Goal: Task Accomplishment & Management: Manage account settings

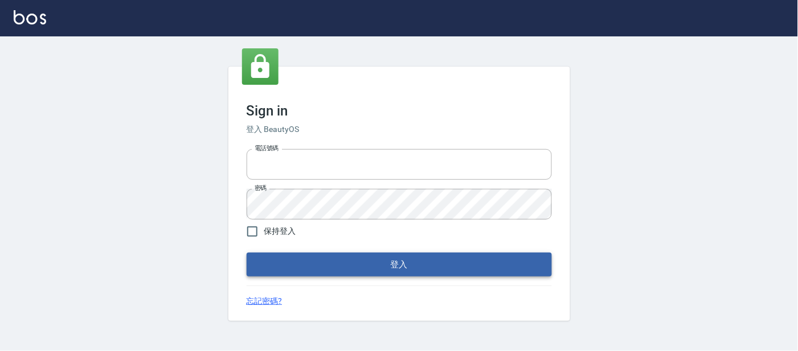
type input "25866822"
click at [468, 259] on button "登入" at bounding box center [399, 265] width 305 height 24
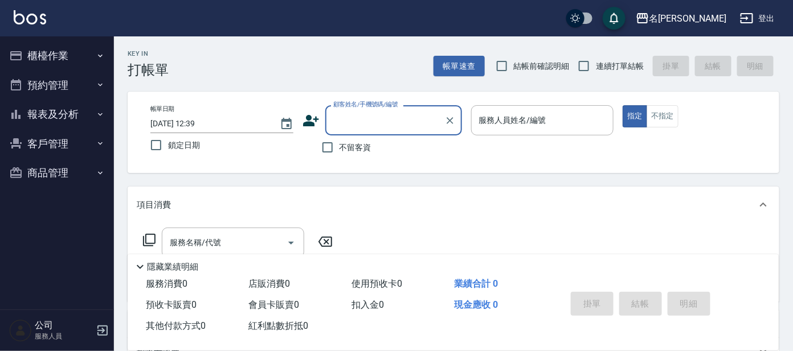
click at [365, 122] on input "顧客姓名/手機號碼/編號" at bounding box center [384, 121] width 109 height 20
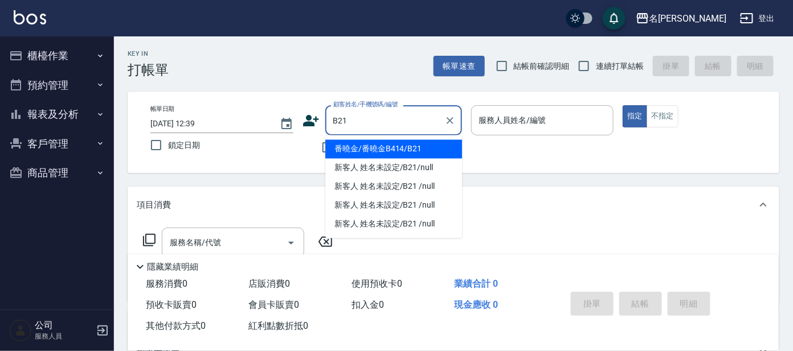
type input "番曉金/番曉金B414/B21"
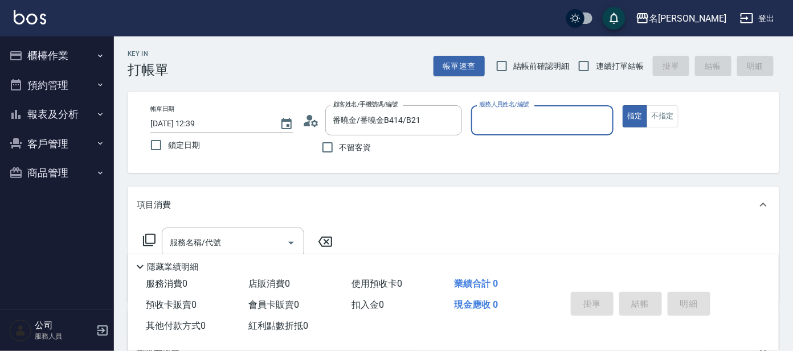
type input "美君-2"
click at [433, 113] on input "新客人 姓名未設定/B21/null" at bounding box center [384, 121] width 109 height 20
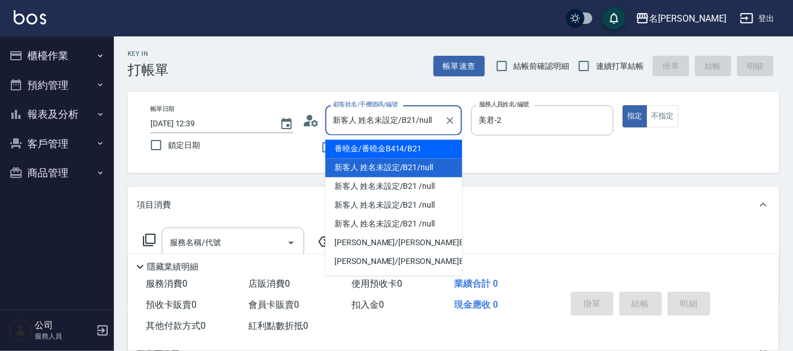
click at [439, 152] on li "番曉金/番曉金B414/B21" at bounding box center [393, 149] width 137 height 19
type input "番曉金/番曉金B414/B21"
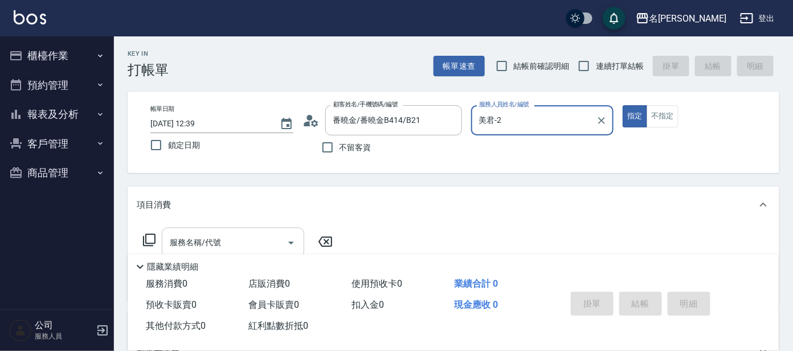
click at [220, 244] on input "服務名稱/代號" at bounding box center [224, 243] width 115 height 20
click at [505, 197] on div "項目消費" at bounding box center [454, 205] width 652 height 36
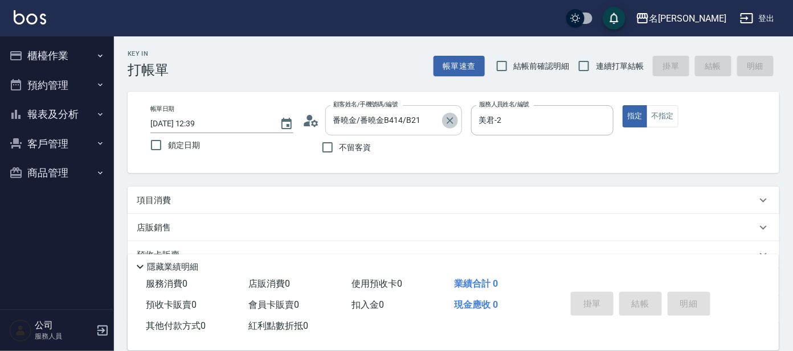
drag, startPoint x: 451, startPoint y: 121, endPoint x: 387, endPoint y: 117, distance: 63.9
click at [451, 121] on icon "Clear" at bounding box center [449, 120] width 11 height 11
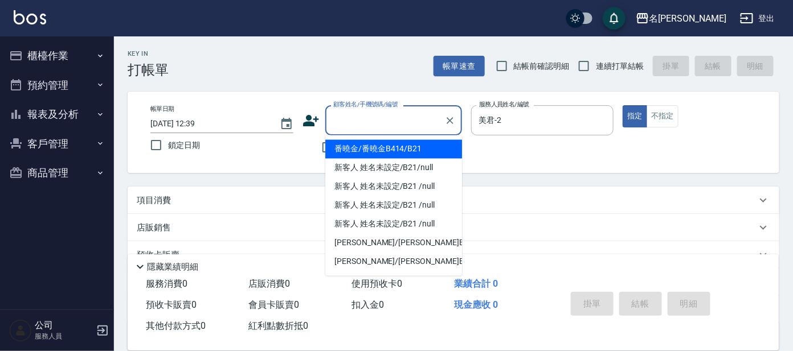
click at [387, 117] on input "顧客姓名/手機號碼/編號" at bounding box center [384, 121] width 109 height 20
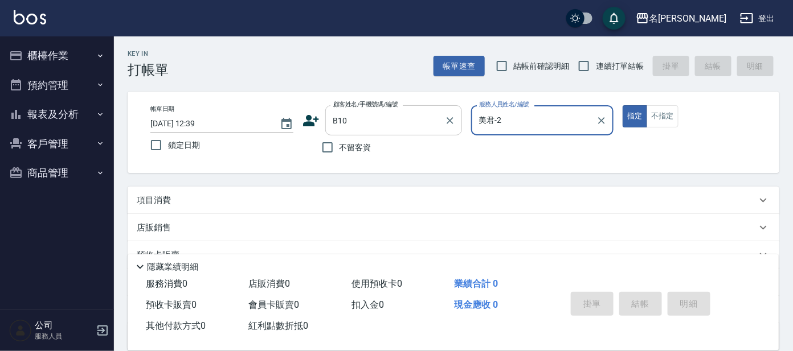
type input "[PERSON_NAME]/0939647568/B10"
click at [167, 205] on p "項目消費" at bounding box center [154, 201] width 34 height 12
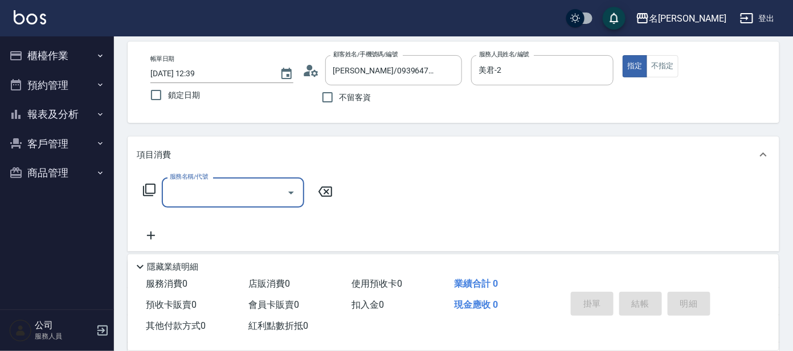
scroll to position [142, 0]
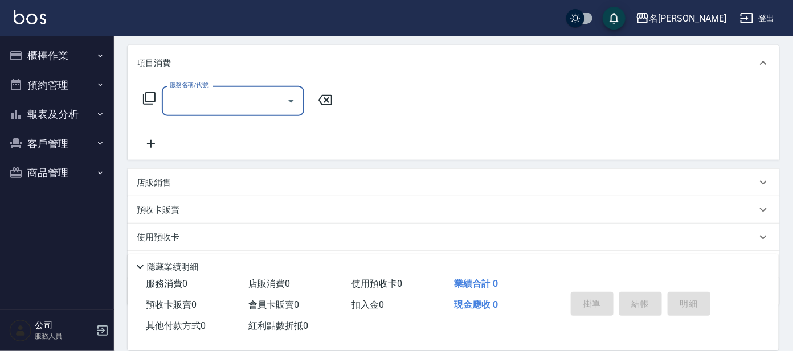
click at [234, 99] on input "服務名稱/代號" at bounding box center [224, 101] width 115 height 20
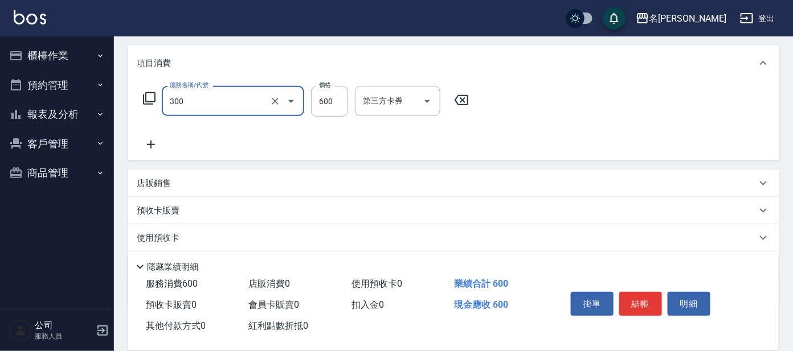
type input "剪髮 講師級設計師(300)"
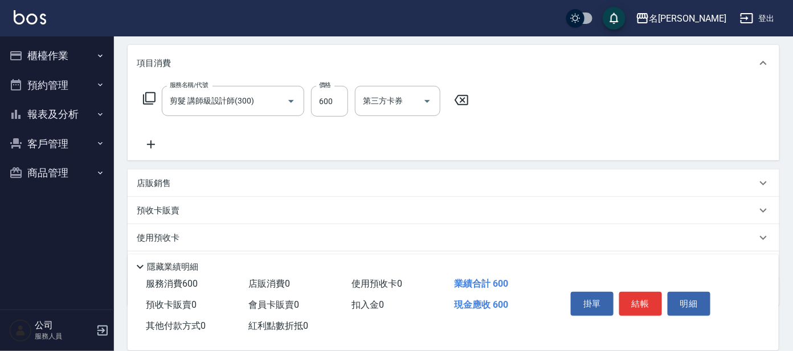
drag, startPoint x: 154, startPoint y: 181, endPoint x: 170, endPoint y: 193, distance: 19.8
click at [155, 182] on p "店販銷售" at bounding box center [154, 184] width 34 height 12
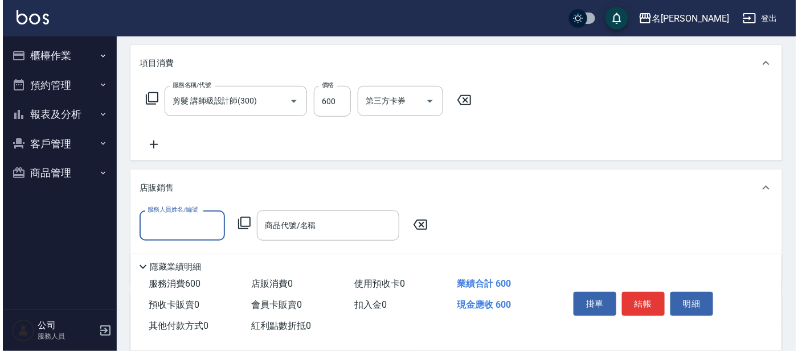
scroll to position [0, 0]
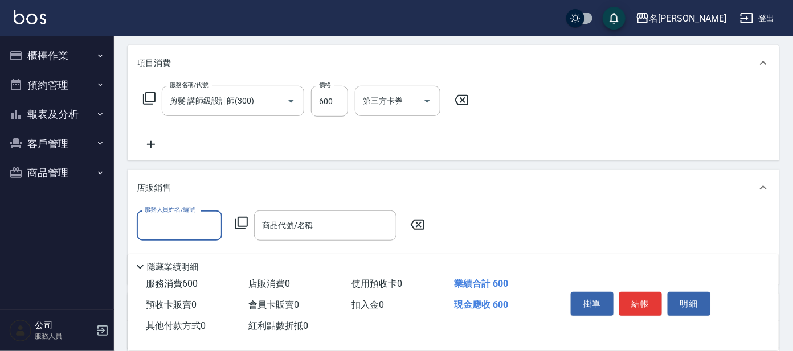
drag, startPoint x: 176, startPoint y: 226, endPoint x: 180, endPoint y: 235, distance: 9.9
click at [175, 226] on input "服務人員姓名/編號" at bounding box center [179, 226] width 75 height 20
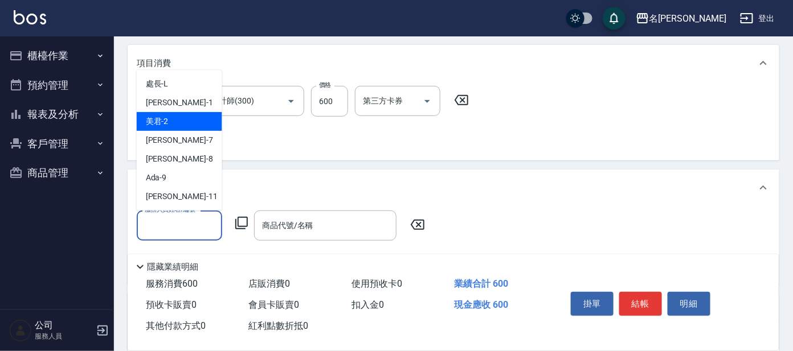
click at [181, 125] on div "美君 -2" at bounding box center [179, 121] width 85 height 19
type input "美君-2"
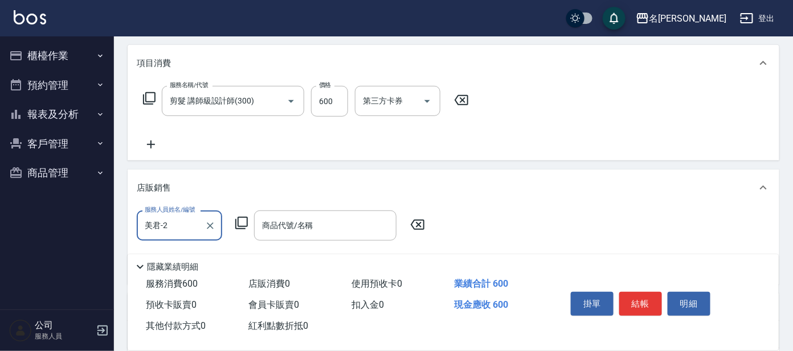
click at [243, 216] on icon at bounding box center [242, 223] width 14 height 14
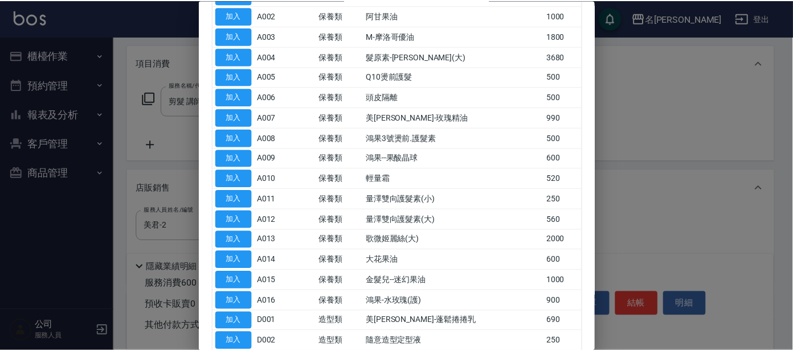
scroll to position [284, 0]
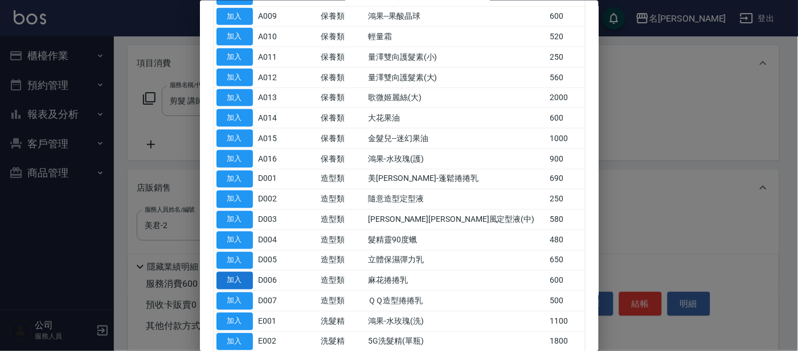
click at [235, 277] on button "加入" at bounding box center [234, 281] width 36 height 18
type input "麻花捲捲乳"
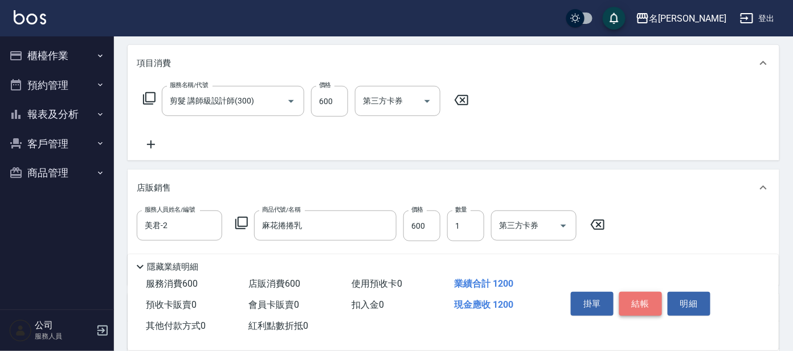
click at [632, 296] on button "結帳" at bounding box center [640, 304] width 43 height 24
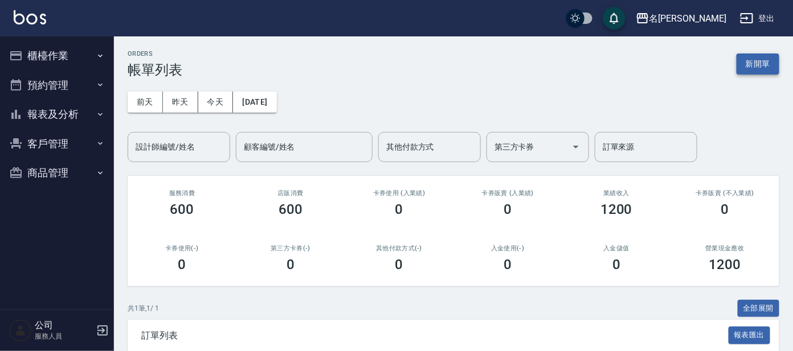
click at [742, 63] on button "新開單" at bounding box center [758, 64] width 43 height 21
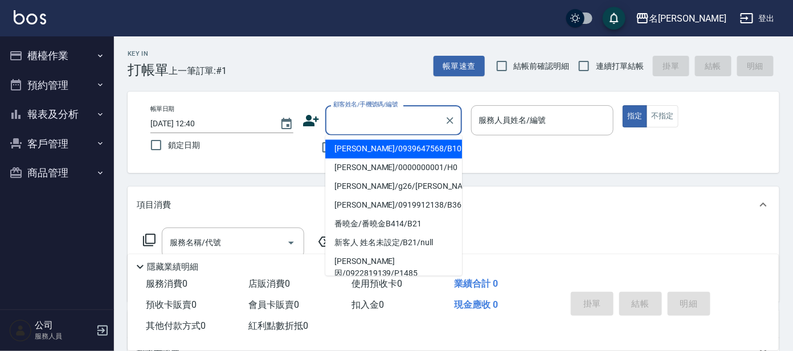
click at [388, 127] on input "顧客姓名/手機號碼/編號" at bounding box center [384, 121] width 109 height 20
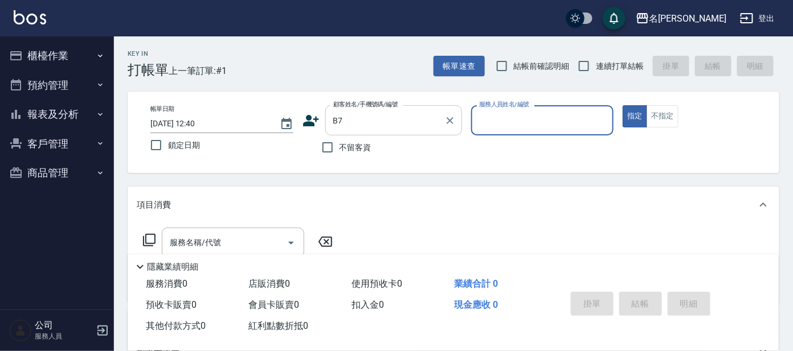
type input "刑[PERSON_NAME]/0987165343/B7"
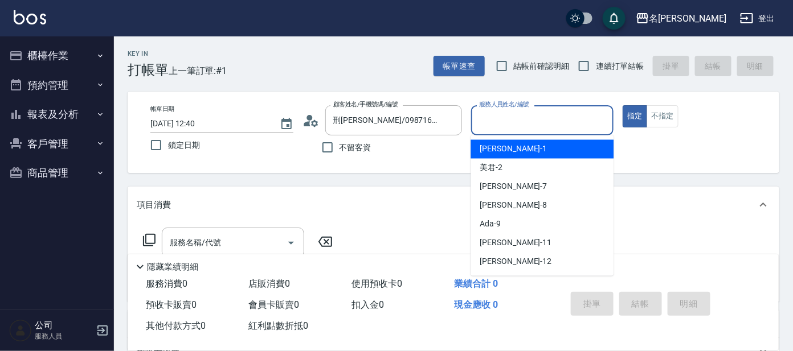
click at [553, 113] on input "服務人員姓名/編號" at bounding box center [542, 121] width 133 height 20
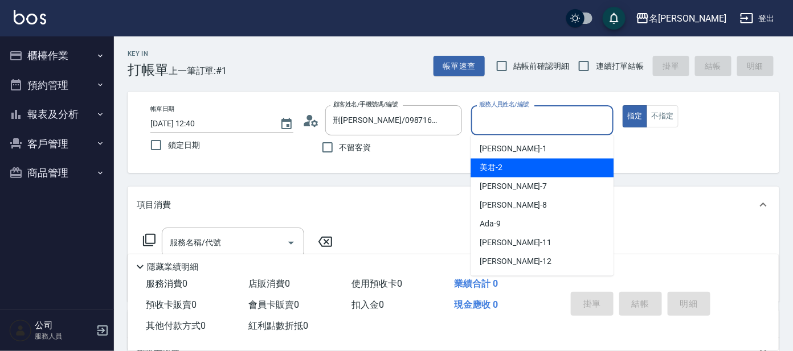
click at [546, 167] on div "美君 -2" at bounding box center [542, 168] width 143 height 19
type input "美君-2"
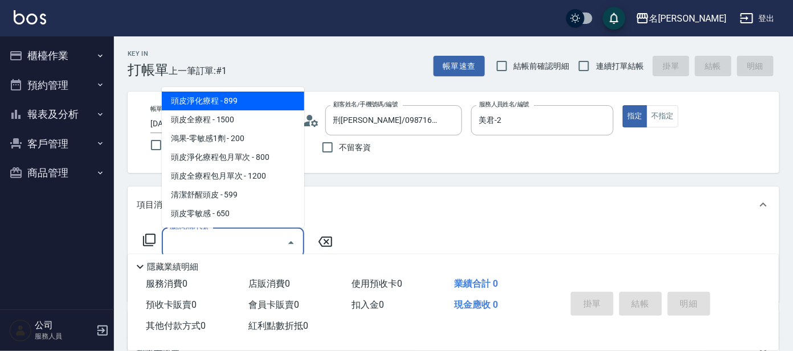
click at [250, 246] on input "服務名稱/代號" at bounding box center [224, 243] width 115 height 20
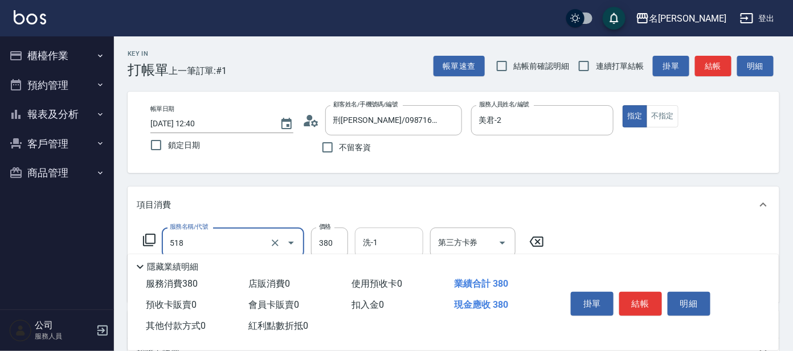
type input "舒壓+洗髮+養髮(518)"
click at [394, 249] on input "洗-1" at bounding box center [389, 243] width 58 height 20
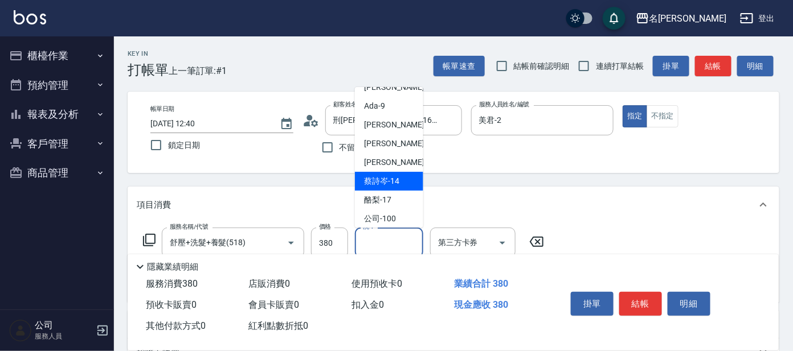
scroll to position [71, 0]
drag, startPoint x: 402, startPoint y: 196, endPoint x: 410, endPoint y: 199, distance: 8.5
click at [400, 197] on div "酪梨 -17" at bounding box center [389, 199] width 68 height 19
type input "酪梨-17"
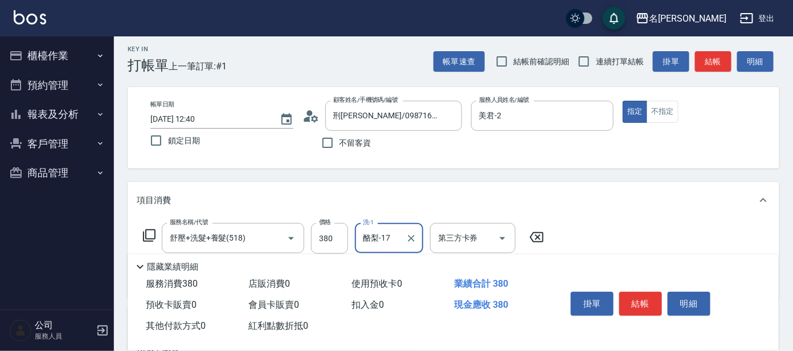
scroll to position [142, 0]
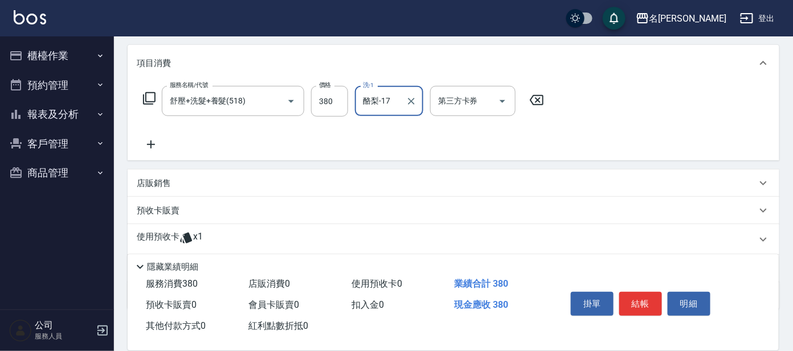
click at [157, 144] on icon at bounding box center [151, 145] width 28 height 14
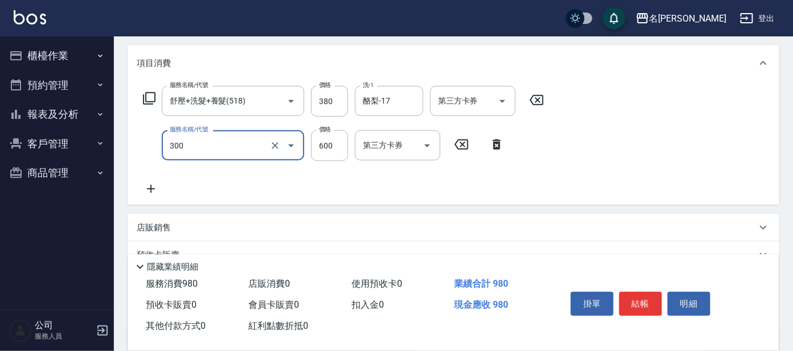
click at [253, 145] on input "300" at bounding box center [217, 146] width 100 height 20
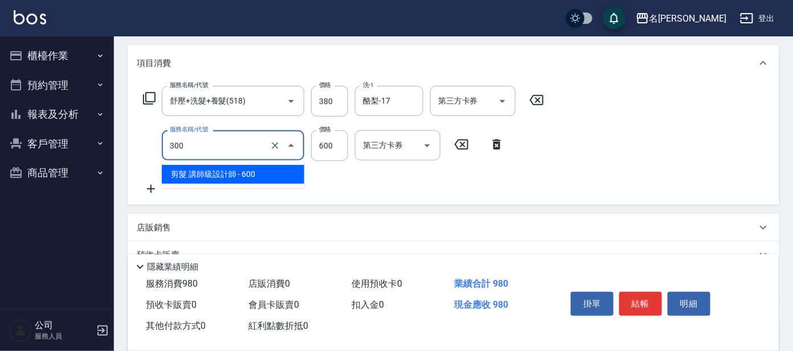
click at [260, 169] on span "剪髮 講師級設計師 - 600" at bounding box center [233, 174] width 142 height 19
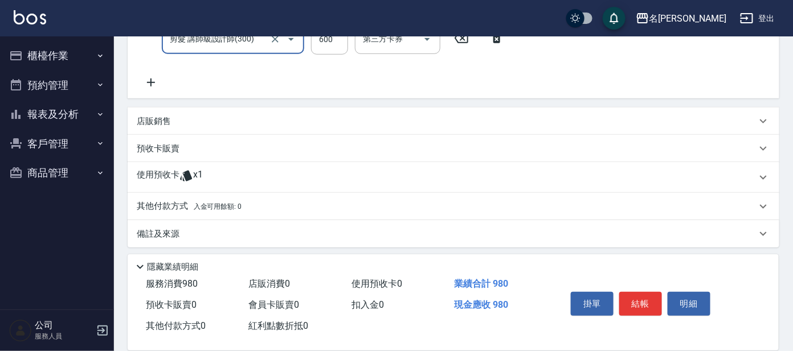
scroll to position [251, 0]
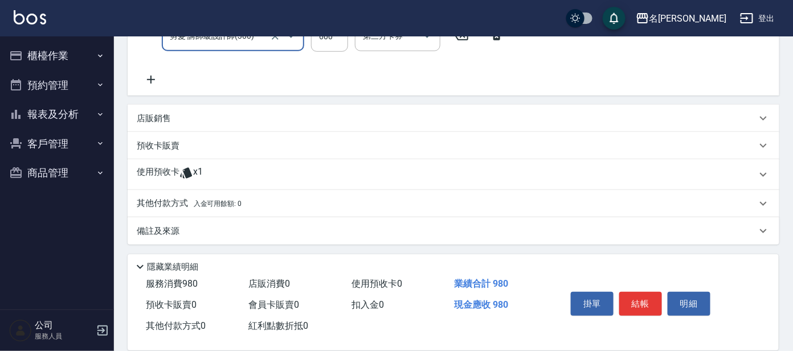
type input "剪髮 講師級設計師(300)"
click at [181, 174] on icon at bounding box center [186, 173] width 12 height 11
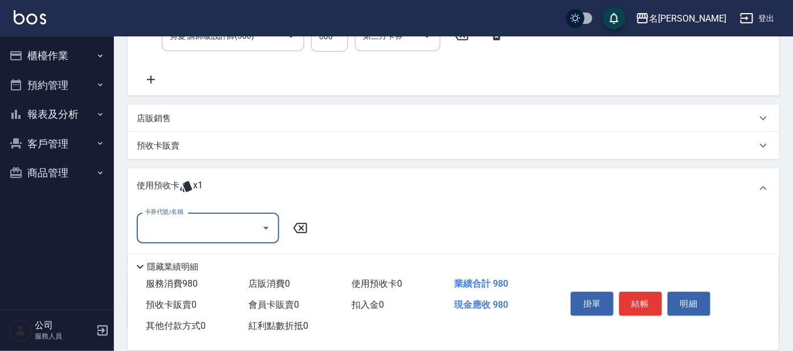
scroll to position [0, 0]
click at [209, 217] on div "卡券代號/名稱" at bounding box center [208, 228] width 142 height 30
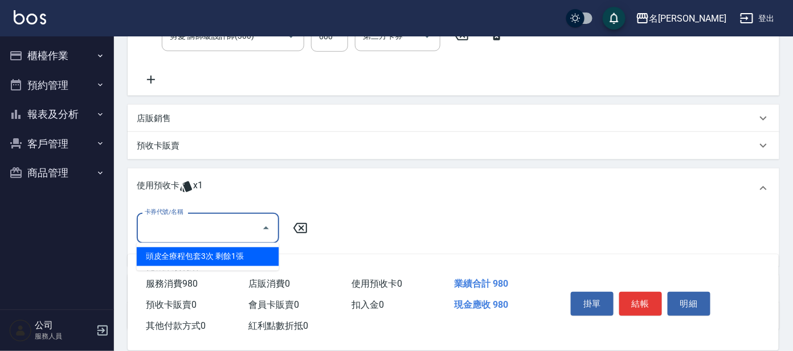
click at [235, 257] on div "頭皮全療程包套3次 剩餘1張" at bounding box center [208, 257] width 142 height 19
type input "頭皮全療程包套3次"
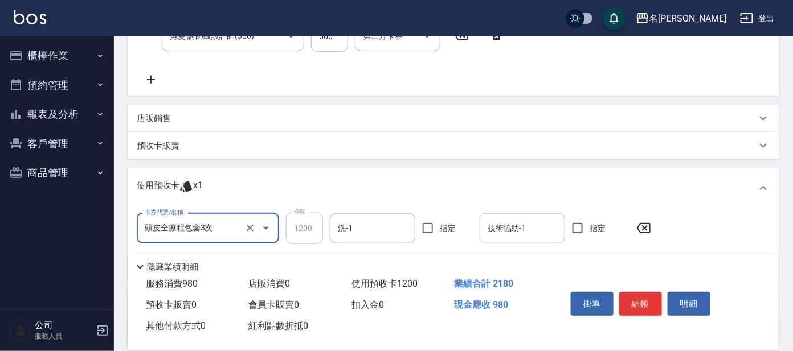
click at [527, 228] on input "技術協助-1" at bounding box center [522, 229] width 75 height 20
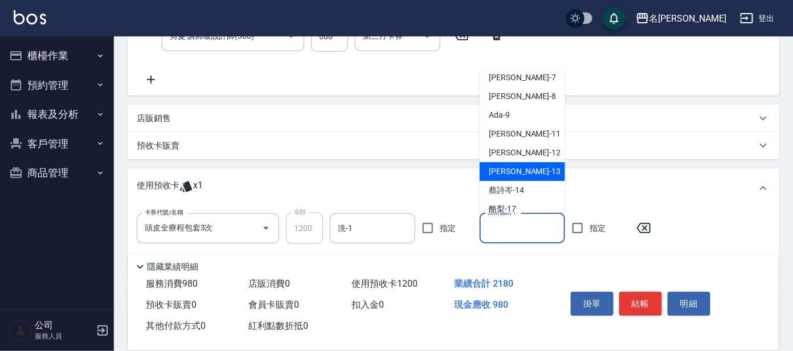
scroll to position [71, 0]
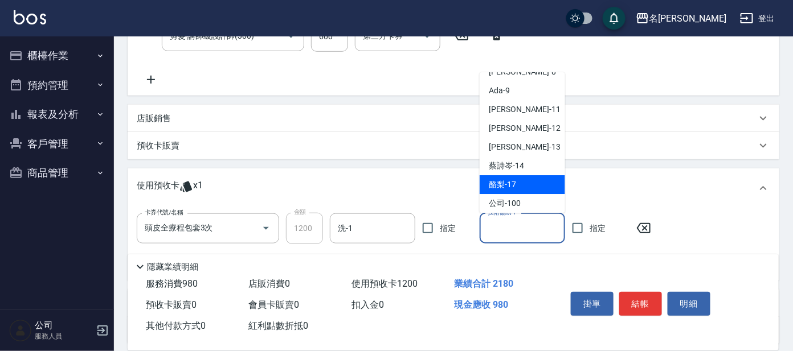
click at [529, 190] on div "酪梨 -17" at bounding box center [522, 185] width 85 height 19
type input "酪梨-17"
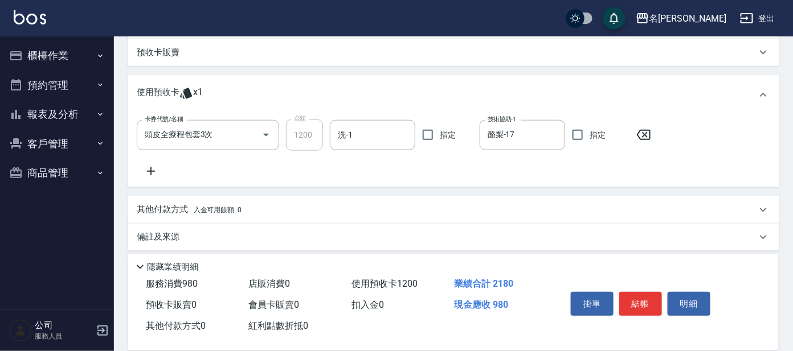
scroll to position [350, 0]
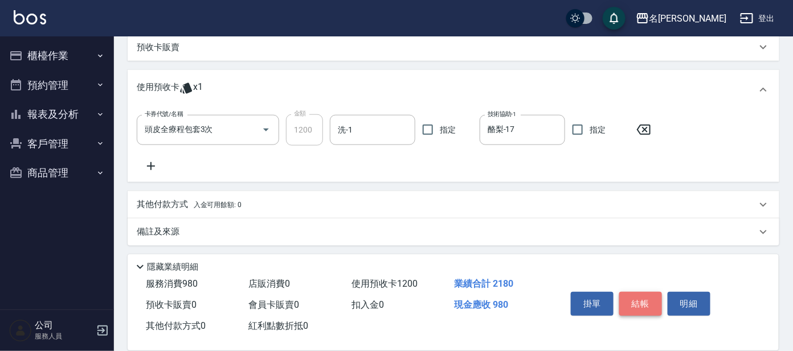
click at [635, 304] on button "結帳" at bounding box center [640, 304] width 43 height 24
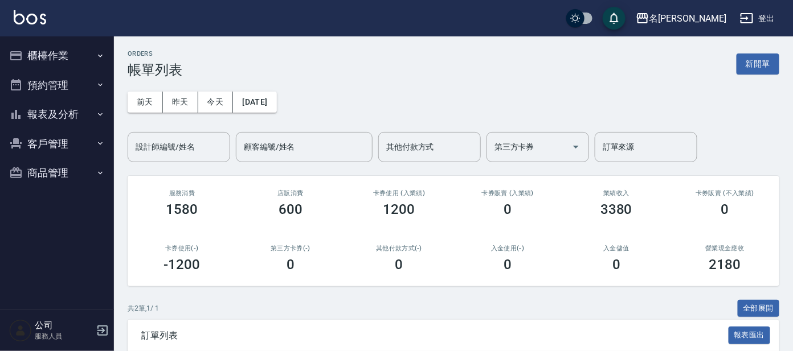
click at [84, 115] on button "報表及分析" at bounding box center [57, 115] width 105 height 30
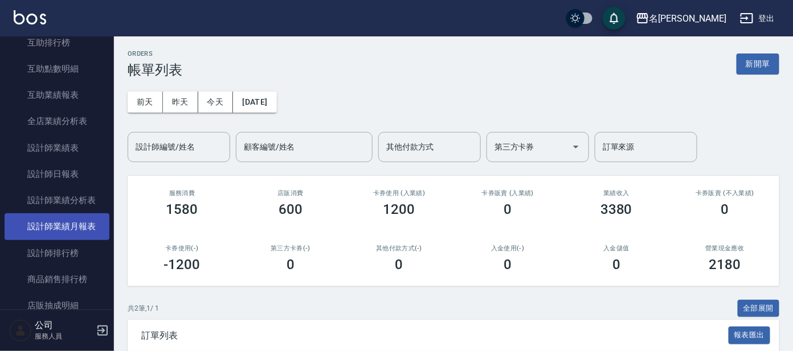
scroll to position [213, 0]
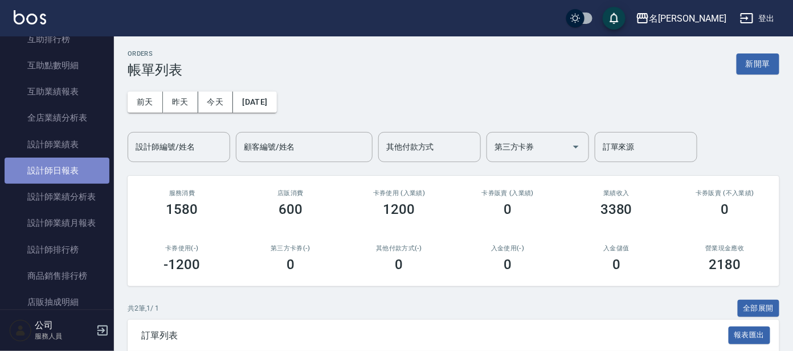
click at [75, 163] on link "設計師日報表" at bounding box center [57, 171] width 105 height 26
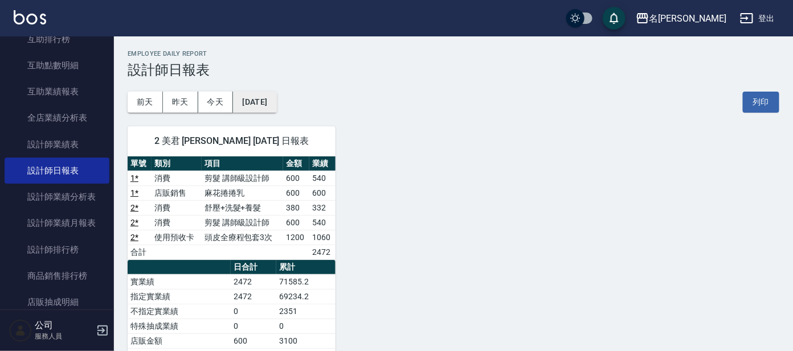
click at [276, 103] on button "[DATE]" at bounding box center [254, 102] width 43 height 21
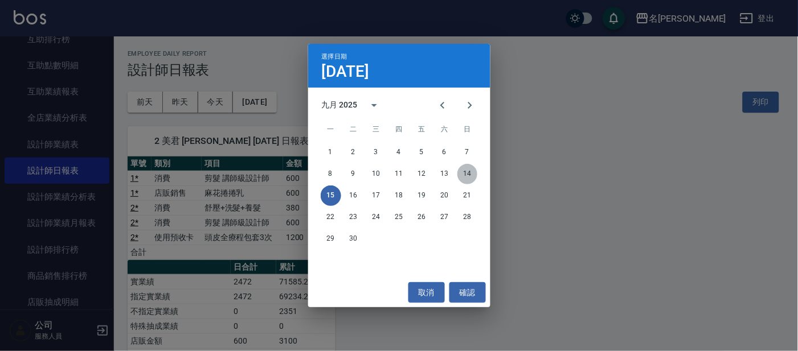
click at [463, 177] on button "14" at bounding box center [467, 174] width 21 height 21
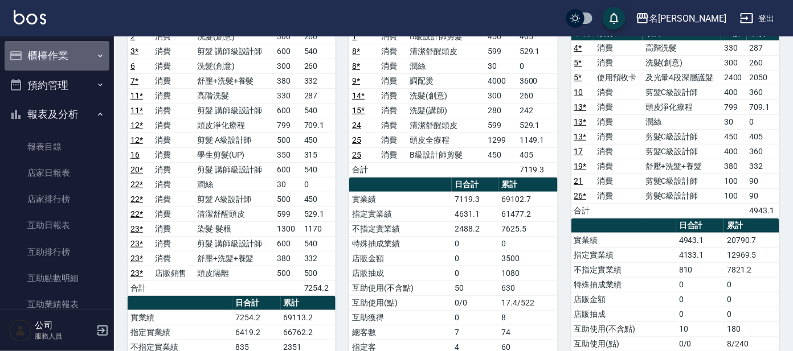
click at [76, 56] on button "櫃檯作業" at bounding box center [57, 56] width 105 height 30
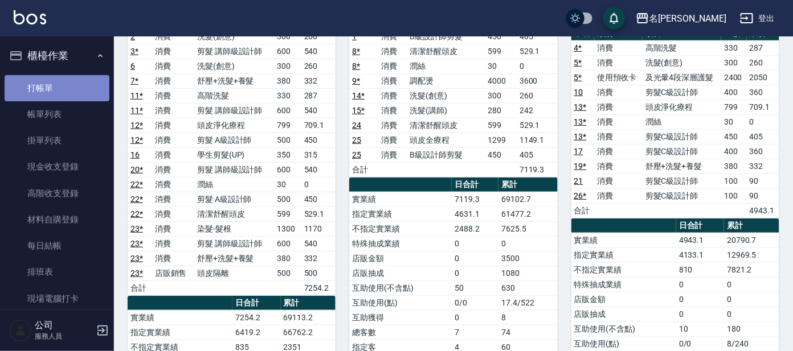
click at [72, 81] on link "打帳單" at bounding box center [57, 88] width 105 height 26
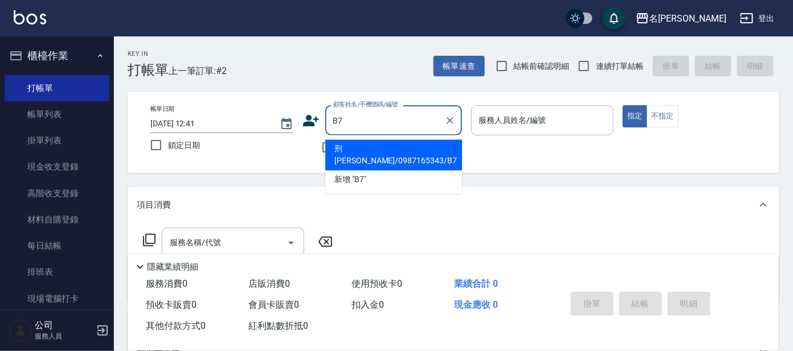
type input "刑[PERSON_NAME]/0987165343/B7"
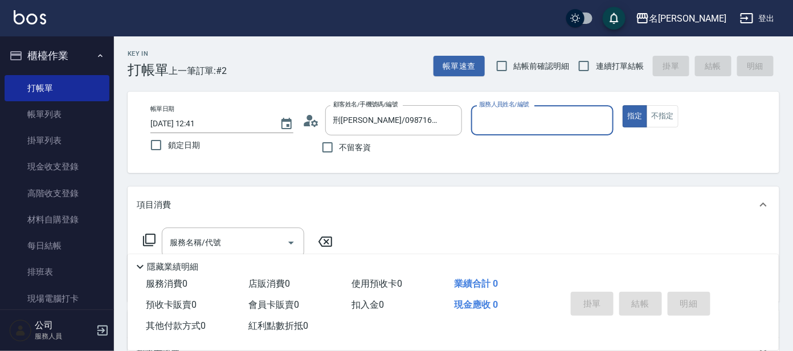
click at [535, 112] on input "服務人員姓名/編號" at bounding box center [542, 121] width 133 height 20
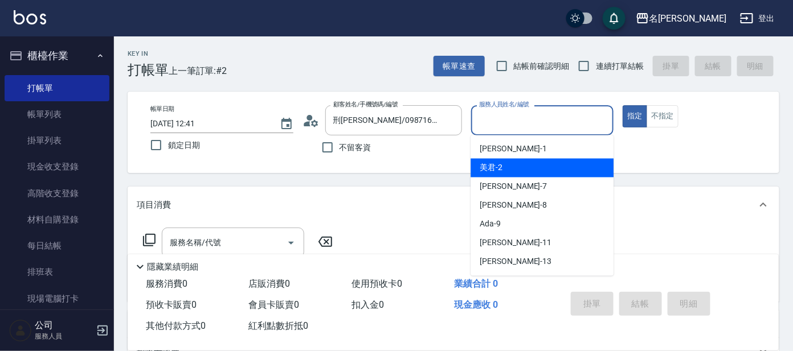
click at [538, 159] on div "美君 -2" at bounding box center [542, 168] width 143 height 19
type input "美君-2"
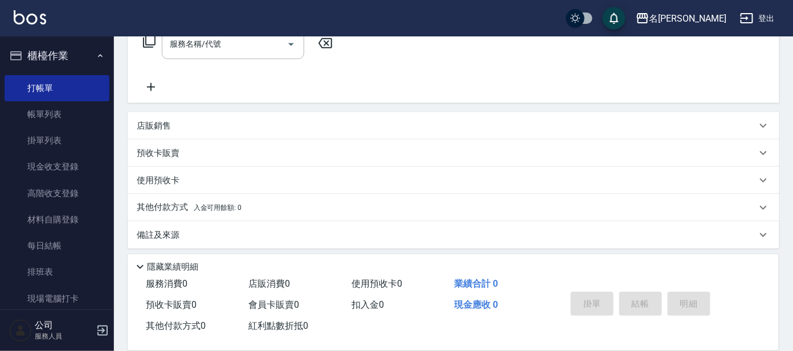
scroll to position [203, 0]
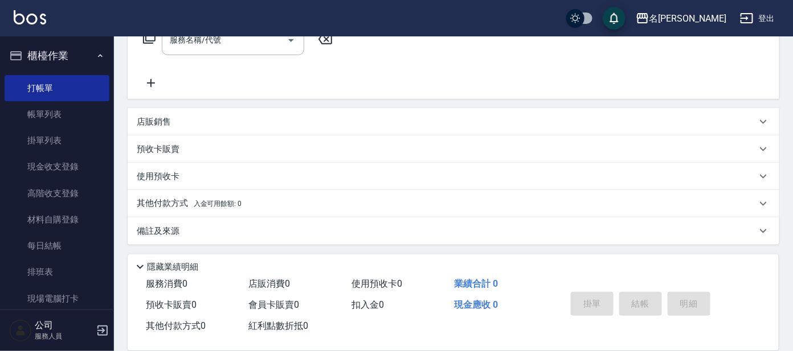
click at [163, 146] on p "預收卡販賣" at bounding box center [158, 150] width 43 height 12
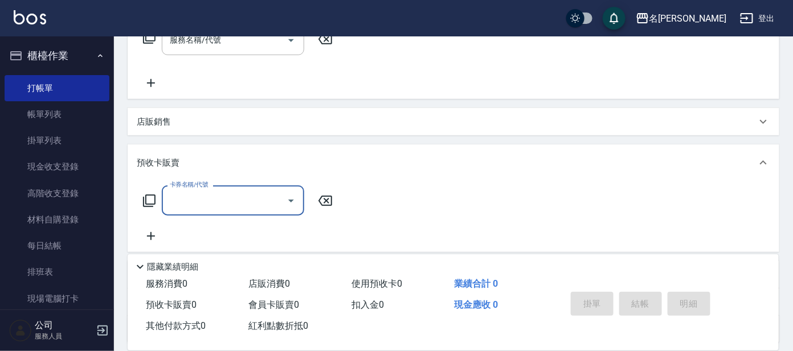
scroll to position [0, 0]
click at [198, 202] on input "卡券名稱/代號" at bounding box center [224, 201] width 115 height 20
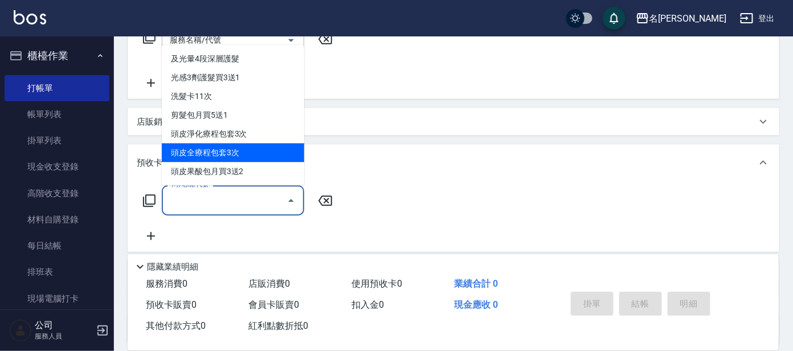
click at [251, 148] on span "頭皮全療程包套3次" at bounding box center [233, 153] width 142 height 19
type input "頭皮全療程包套3次(993)"
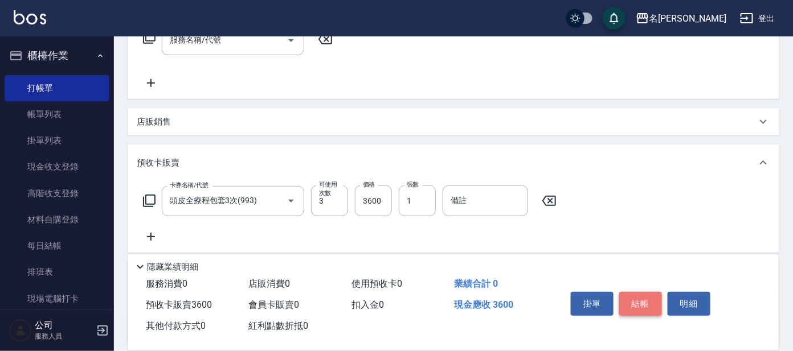
click at [634, 303] on button "結帳" at bounding box center [640, 304] width 43 height 24
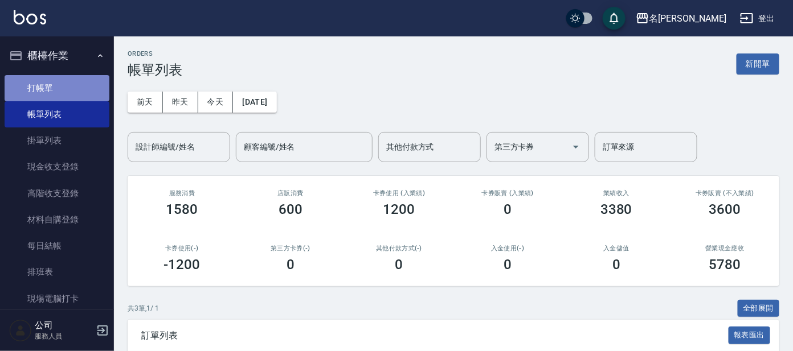
click at [85, 87] on link "打帳單" at bounding box center [57, 88] width 105 height 26
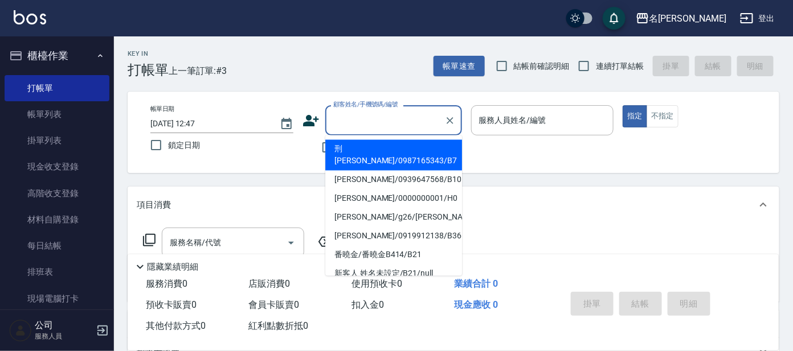
click at [394, 120] on input "顧客姓名/手機號碼/編號" at bounding box center [384, 121] width 109 height 20
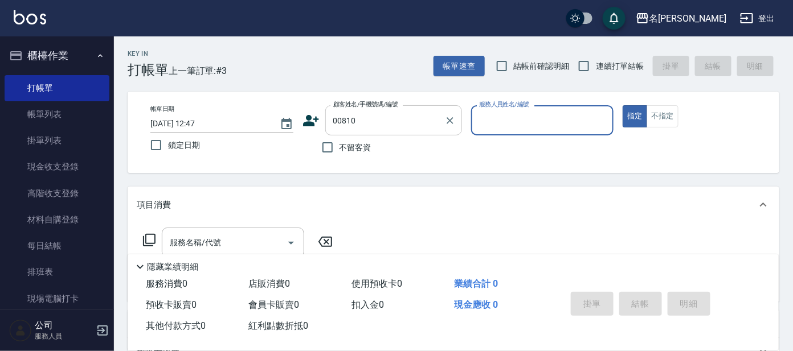
type input "[PERSON_NAME]/0932255682/00810"
click at [522, 111] on input "服務人員姓名/編號" at bounding box center [542, 121] width 133 height 20
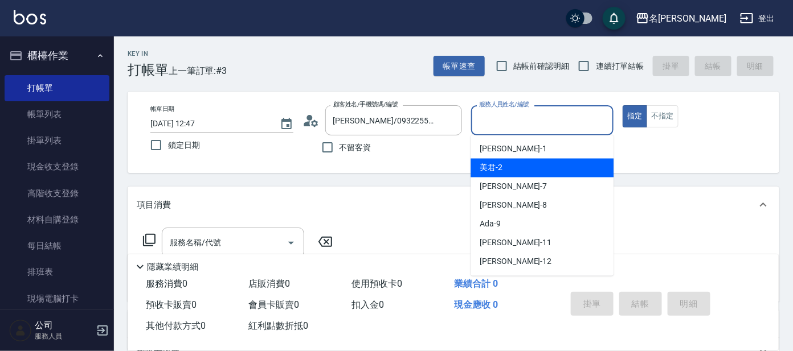
click at [518, 165] on div "美君 -2" at bounding box center [542, 168] width 143 height 19
type input "美君-2"
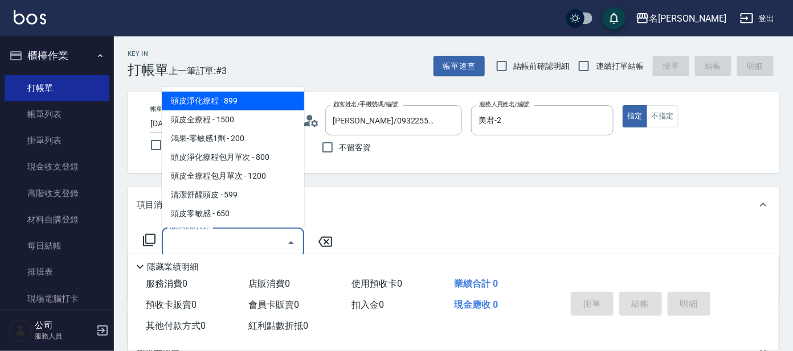
click at [243, 247] on input "服務名稱/代號" at bounding box center [224, 243] width 115 height 20
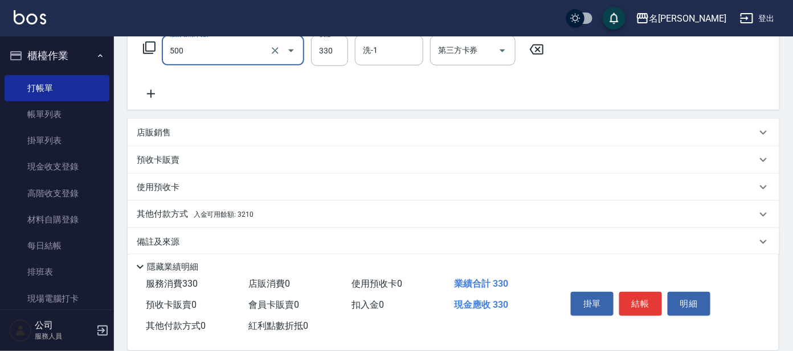
scroll to position [203, 0]
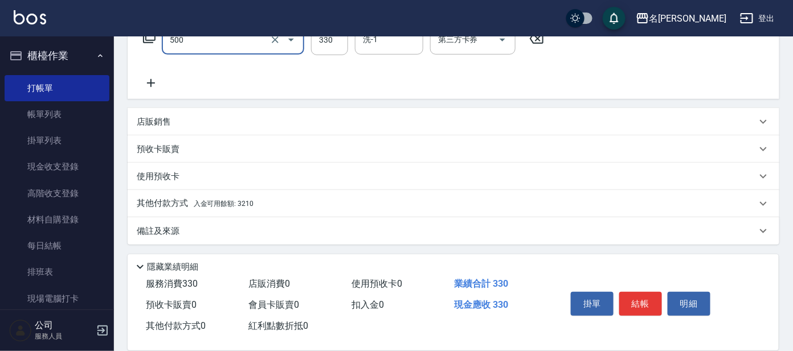
type input "高階洗髮(500)"
click at [218, 202] on span "入金可用餘額: 3210" at bounding box center [224, 204] width 60 height 8
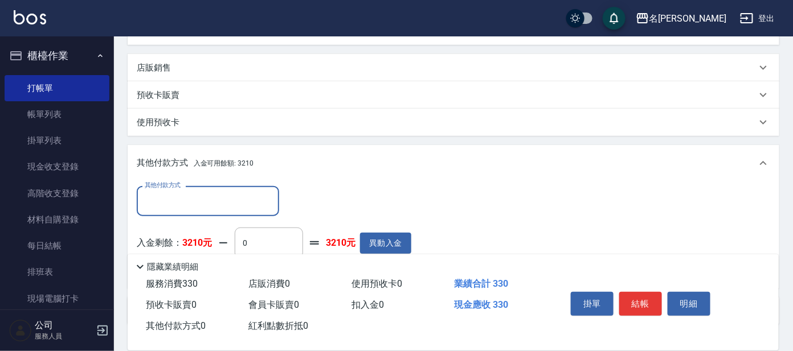
scroll to position [337, 0]
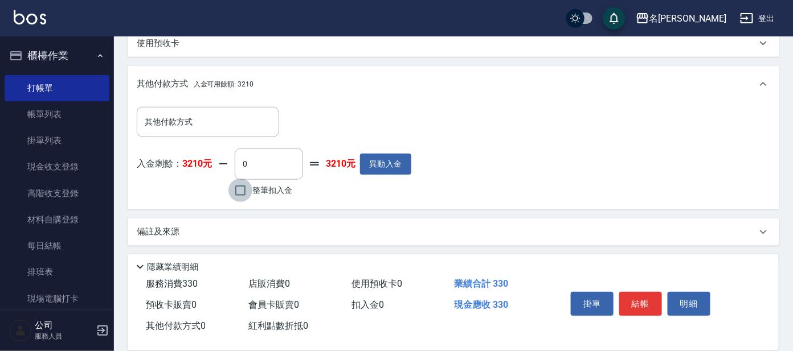
drag, startPoint x: 252, startPoint y: 188, endPoint x: 265, endPoint y: 186, distance: 13.2
click at [251, 188] on input "整筆扣入金" at bounding box center [240, 191] width 24 height 24
checkbox input "true"
type input "330"
click at [645, 292] on button "結帳" at bounding box center [640, 304] width 43 height 24
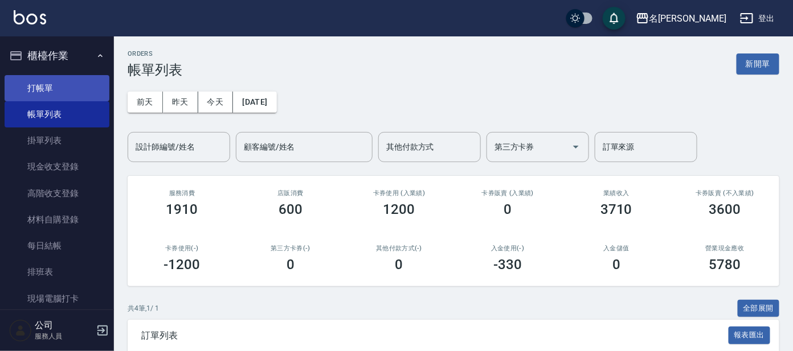
drag, startPoint x: 30, startPoint y: 89, endPoint x: 28, endPoint y: 83, distance: 6.7
click at [31, 89] on link "打帳單" at bounding box center [57, 88] width 105 height 26
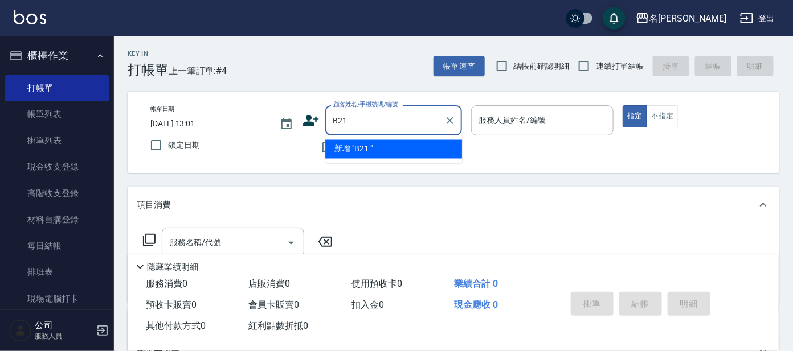
type input "B21"
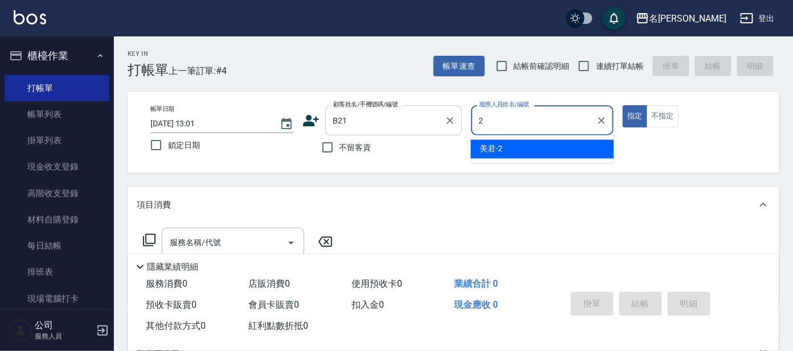
type input "2"
type button "true"
type input "美君-2"
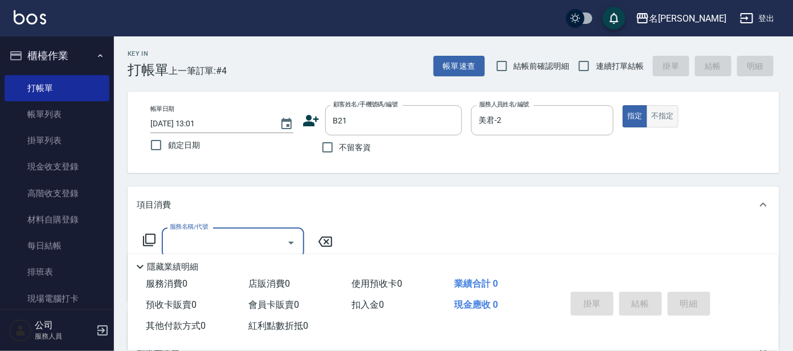
click at [660, 125] on button "不指定" at bounding box center [663, 116] width 32 height 22
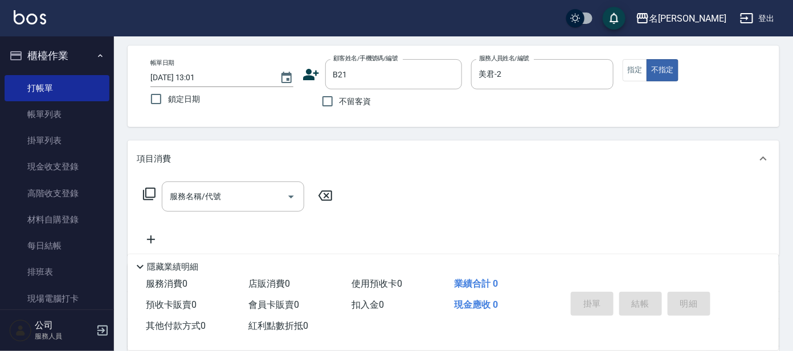
scroll to position [71, 0]
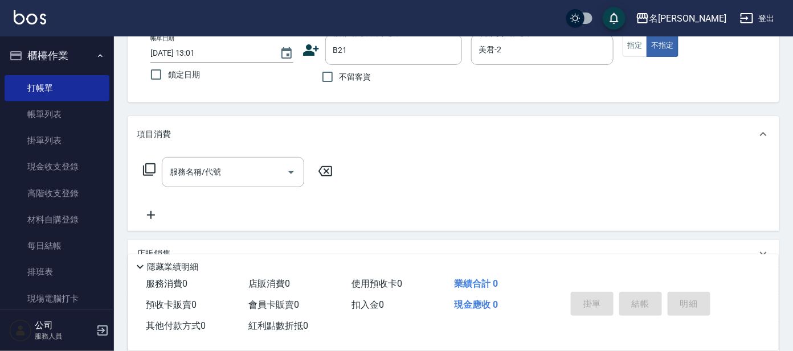
click at [213, 154] on div "服務名稱/代號 服務名稱/代號" at bounding box center [454, 192] width 652 height 79
click at [288, 166] on icon "Open" at bounding box center [291, 173] width 14 height 14
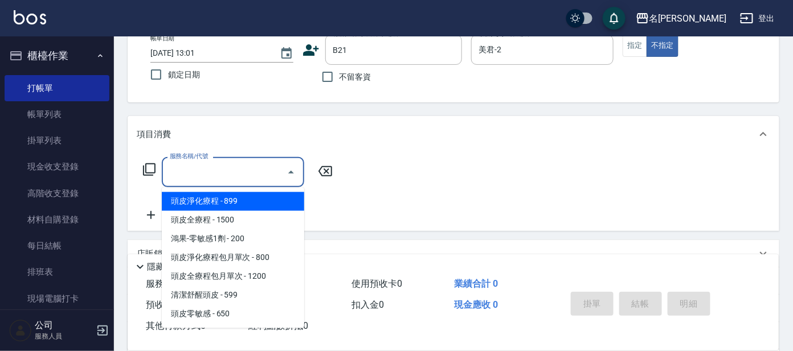
click at [329, 177] on icon at bounding box center [325, 172] width 28 height 14
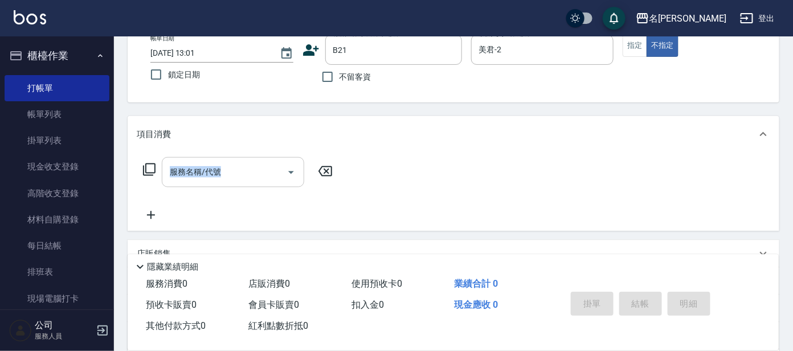
click at [161, 176] on div "服務名稱/代號 服務名稱/代號" at bounding box center [238, 172] width 203 height 30
drag, startPoint x: 161, startPoint y: 176, endPoint x: 142, endPoint y: 168, distance: 20.9
click at [142, 168] on div "服務名稱/代號 服務名稱/代號" at bounding box center [238, 172] width 203 height 30
click at [149, 171] on icon at bounding box center [149, 170] width 14 height 14
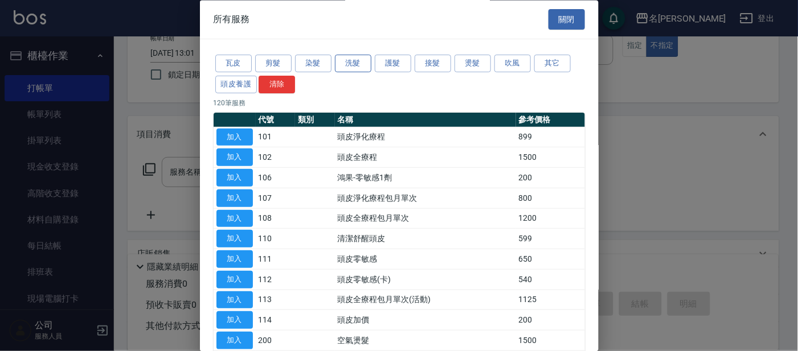
click at [338, 56] on button "洗髮" at bounding box center [353, 64] width 36 height 18
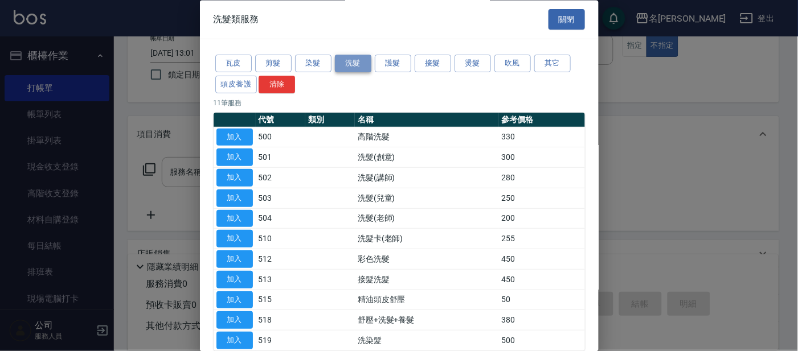
click at [349, 60] on button "洗髮" at bounding box center [353, 64] width 36 height 18
click at [229, 154] on button "加入" at bounding box center [234, 158] width 36 height 18
type input "洗髮(創意)(501)"
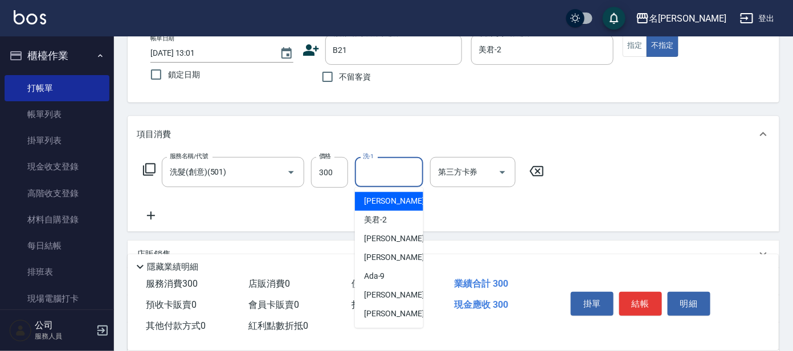
click at [389, 173] on input "洗-1" at bounding box center [389, 172] width 58 height 20
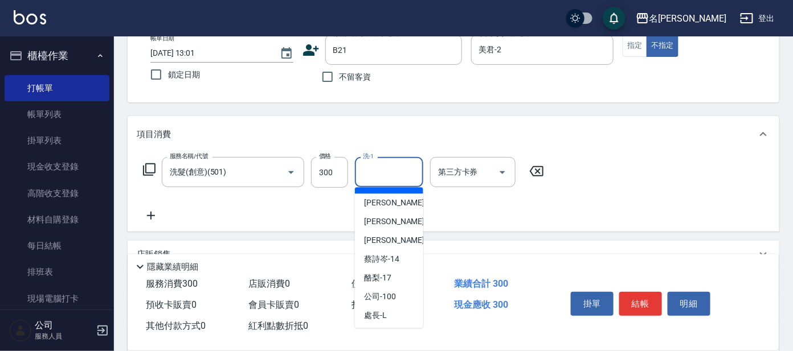
scroll to position [94, 0]
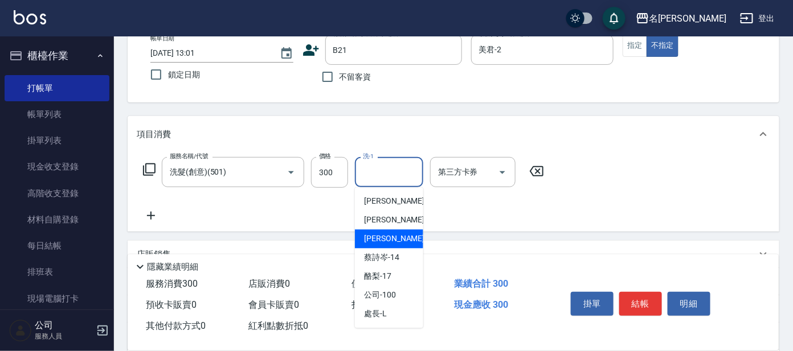
click at [397, 238] on span "[PERSON_NAME] -13" at bounding box center [400, 240] width 72 height 12
type input "[PERSON_NAME]-13"
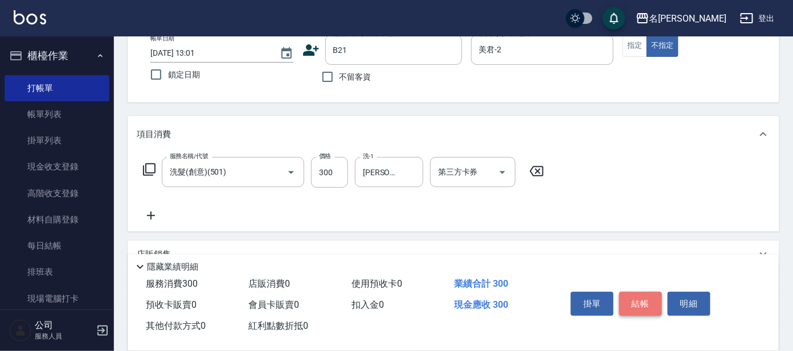
click at [647, 298] on button "結帳" at bounding box center [640, 304] width 43 height 24
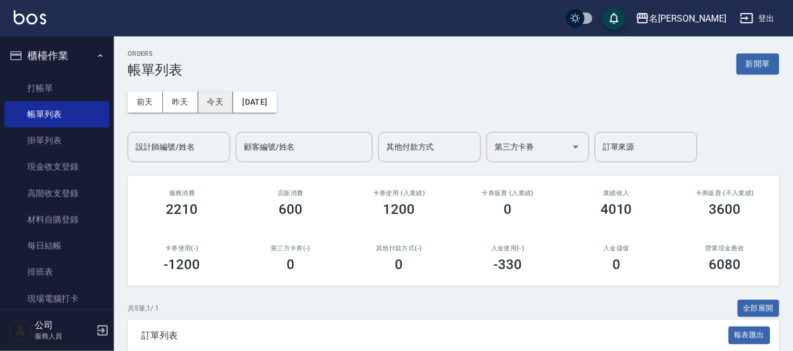
click at [212, 97] on button "今天" at bounding box center [215, 102] width 35 height 21
click at [189, 100] on button "昨天" at bounding box center [180, 102] width 35 height 21
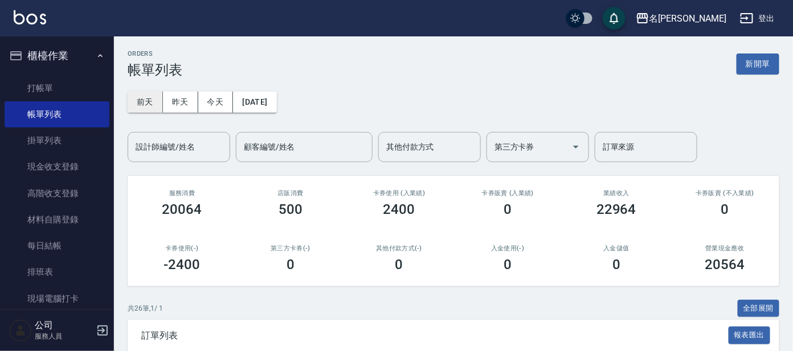
click at [134, 103] on button "前天" at bounding box center [145, 102] width 35 height 21
click at [220, 101] on button "今天" at bounding box center [215, 102] width 35 height 21
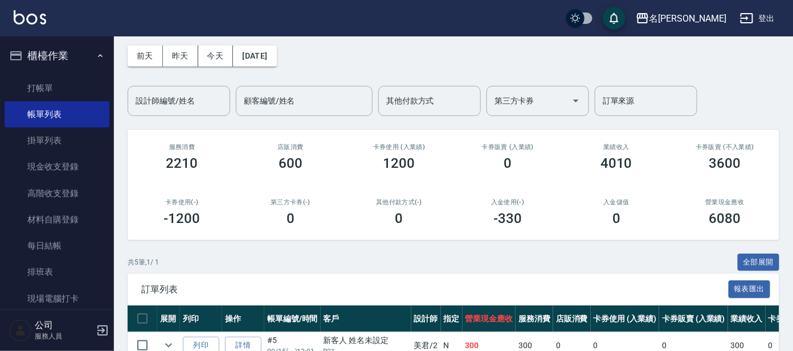
scroll to position [142, 0]
